Goal: Information Seeking & Learning: Find specific fact

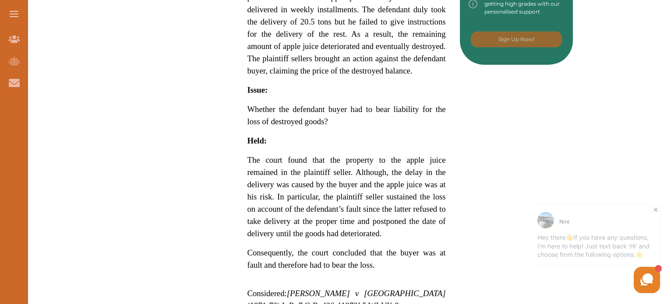
scroll to position [657, 0]
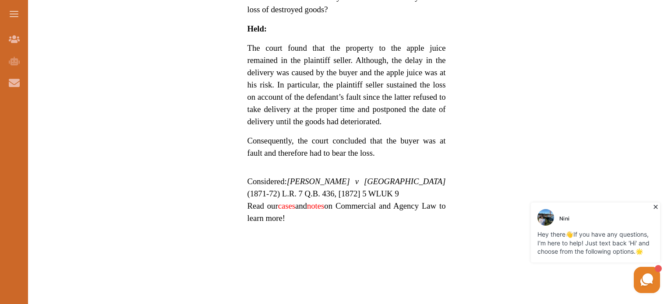
click at [289, 202] on link "cases" at bounding box center [286, 206] width 17 height 9
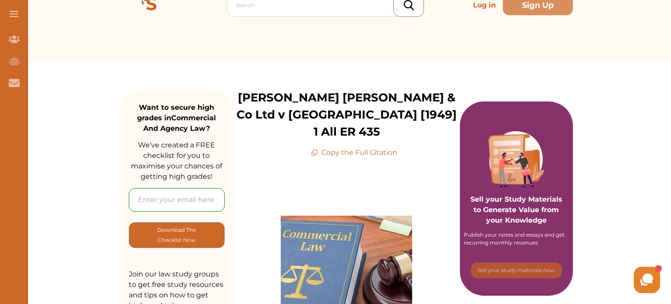
scroll to position [41, 0]
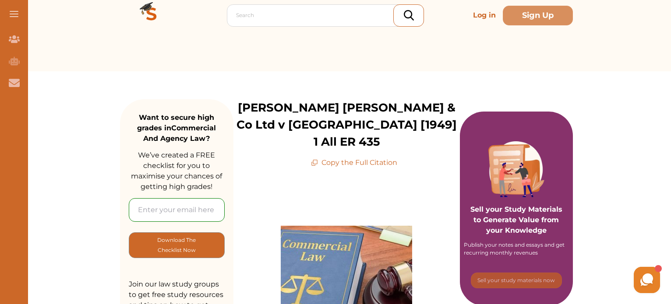
click at [370, 158] on p "Copy the Full Citation" at bounding box center [354, 163] width 86 height 11
click at [372, 158] on p "Copy the Full Citation" at bounding box center [354, 163] width 86 height 11
click at [324, 158] on p "Copy the Full Citation" at bounding box center [354, 163] width 86 height 11
click at [316, 159] on icon at bounding box center [314, 162] width 7 height 7
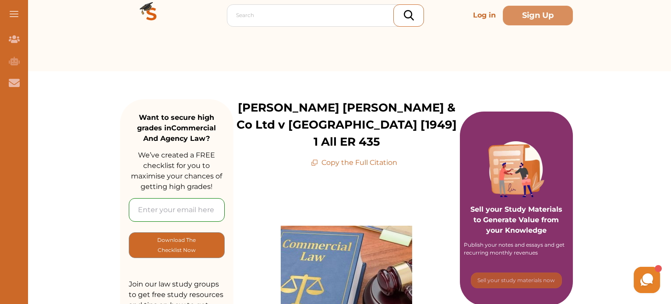
click at [366, 158] on p "Copy the Full Citation" at bounding box center [354, 163] width 86 height 11
click at [394, 139] on div "[PERSON_NAME] [PERSON_NAME] & Co Ltd v [GEOGRAPHIC_DATA] [1949] 1 All ER 435 Co…" at bounding box center [347, 133] width 227 height 69
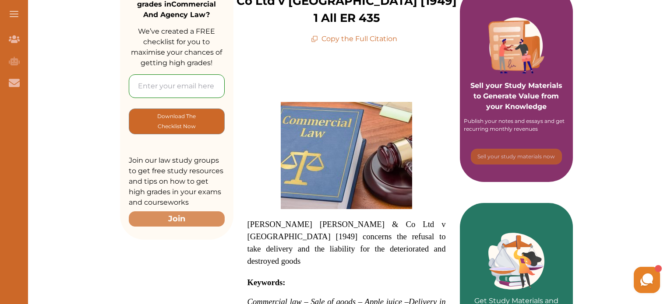
scroll to position [216, 0]
